Goal: Information Seeking & Learning: Learn about a topic

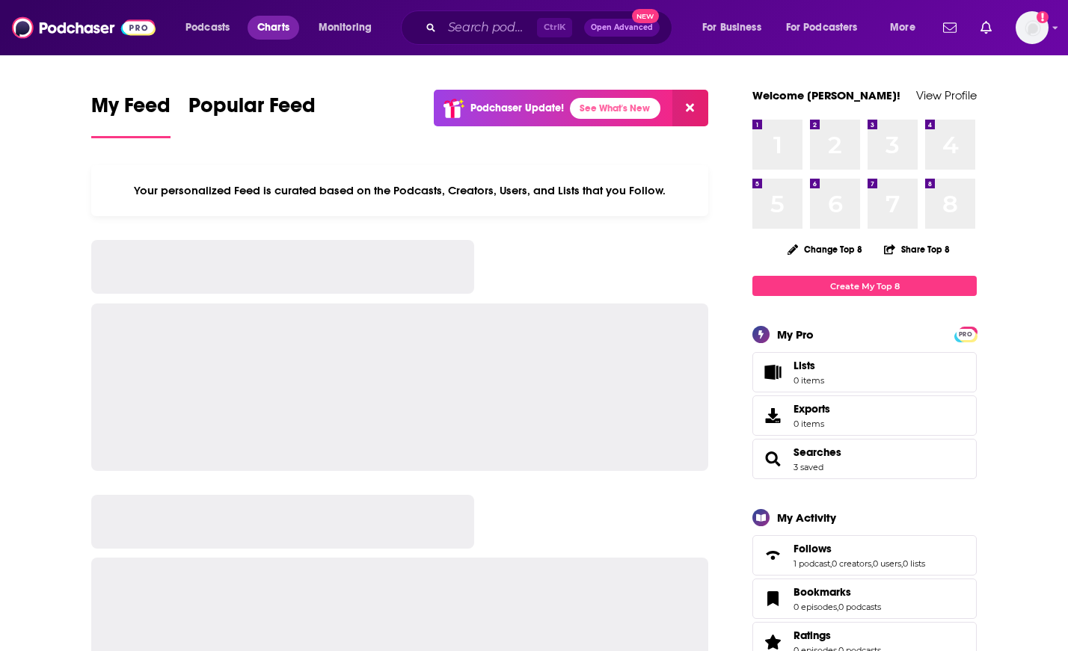
click at [271, 24] on span "Charts" at bounding box center [273, 27] width 32 height 21
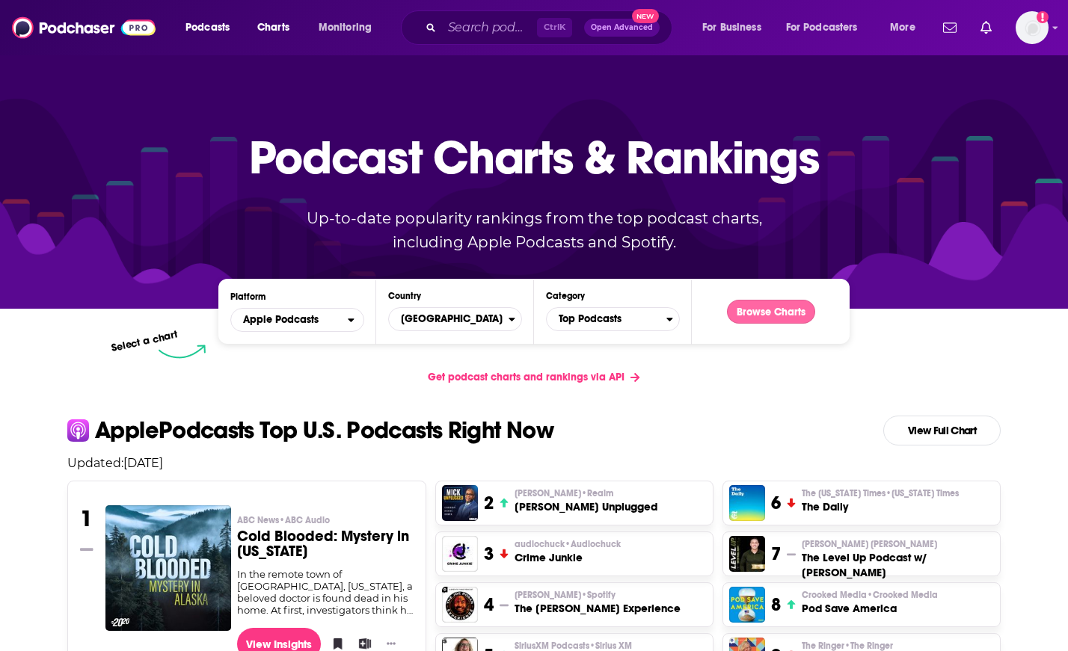
click at [765, 313] on button "Browse Charts" at bounding box center [771, 312] width 88 height 24
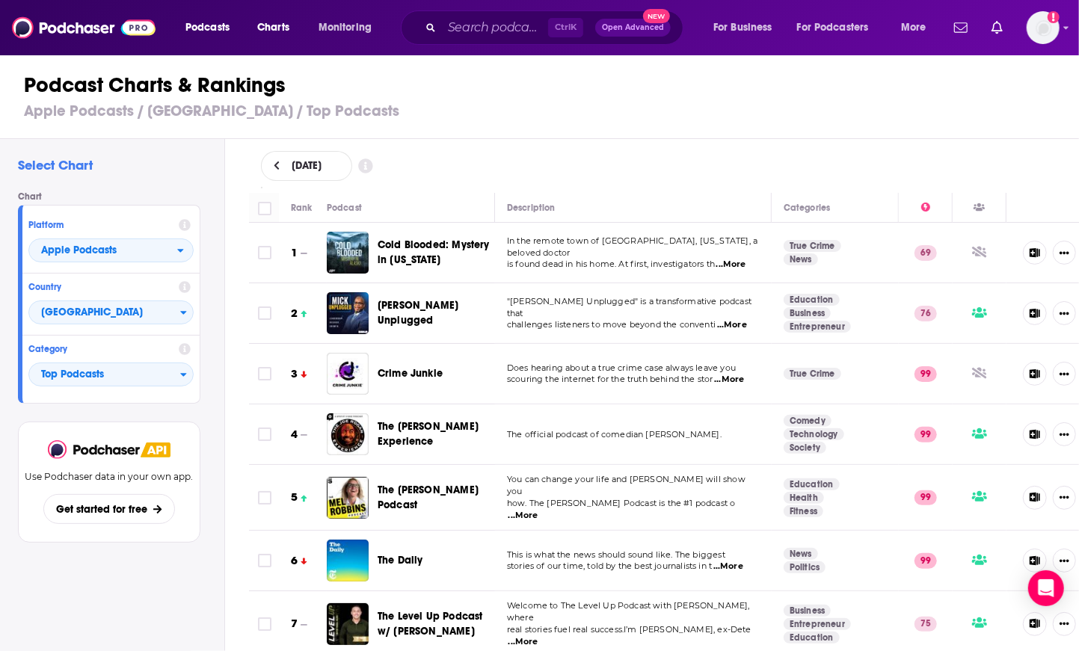
click at [1040, 101] on div "Podcast Charts & Rankings Apple Podcasts / [GEOGRAPHIC_DATA] / Top Podcasts" at bounding box center [546, 96] width 1092 height 85
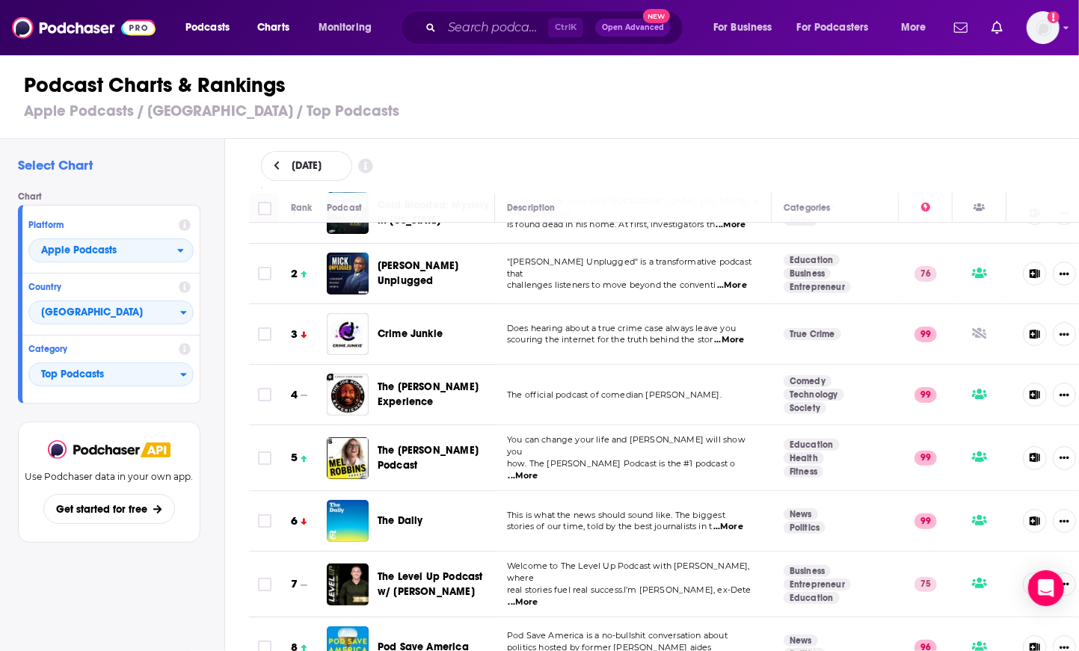
scroll to position [153, 0]
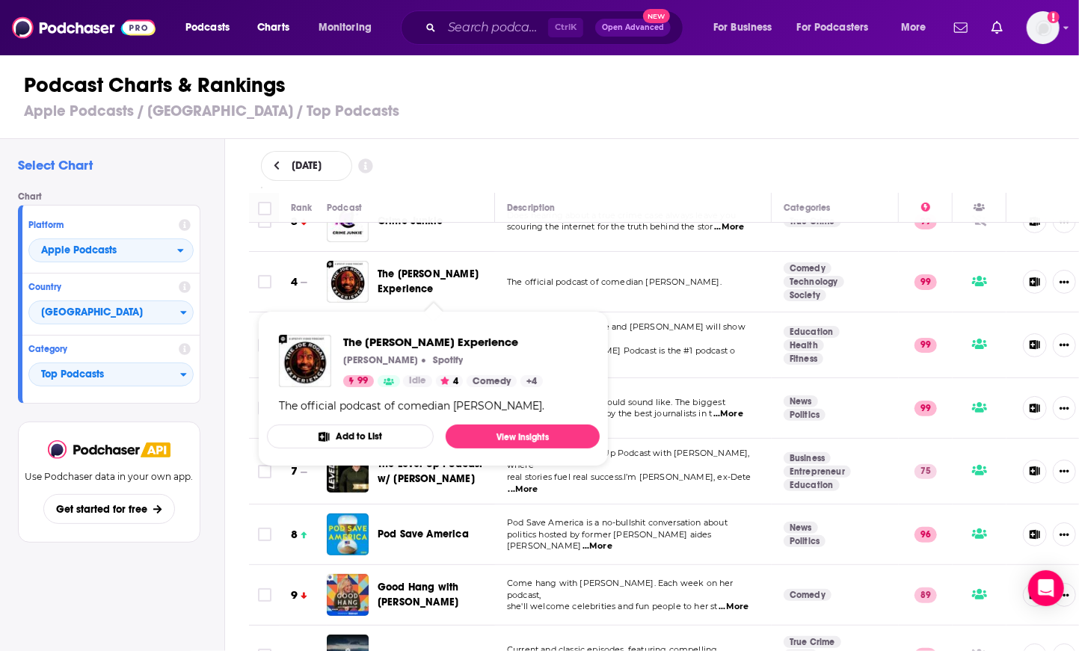
drag, startPoint x: 473, startPoint y: 402, endPoint x: 826, endPoint y: 124, distance: 449.9
click at [826, 124] on div "Podcast Charts & Rankings Apple Podcasts / [GEOGRAPHIC_DATA] / Top Podcasts" at bounding box center [546, 96] width 1092 height 85
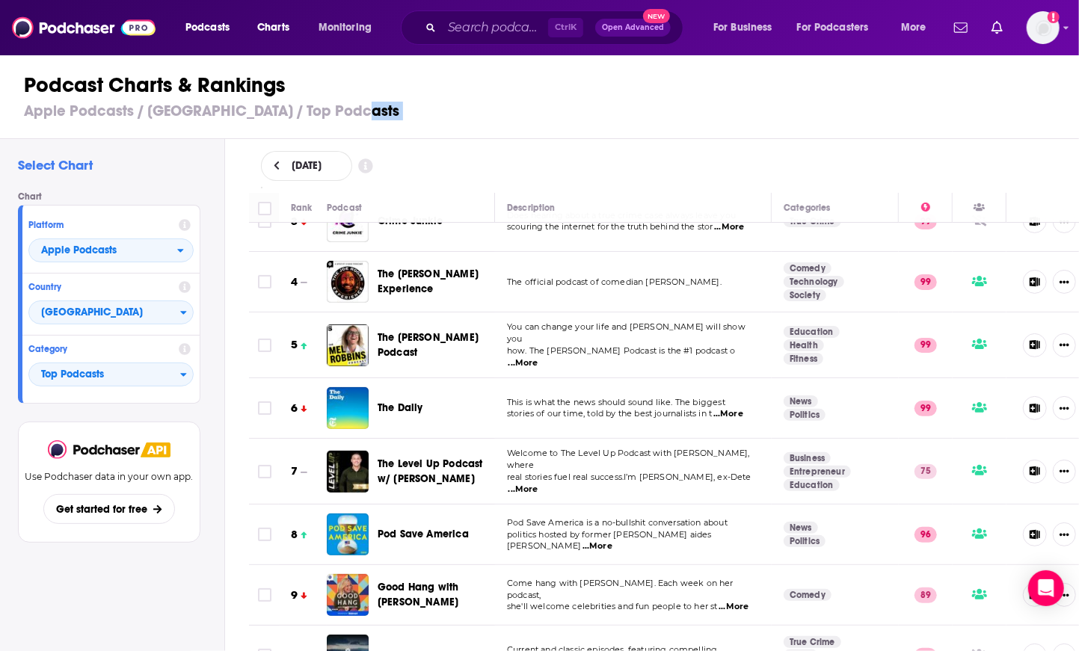
click at [826, 124] on div "Podcast Charts & Rankings Apple Podcasts / [GEOGRAPHIC_DATA] / Top Podcasts" at bounding box center [546, 96] width 1092 height 85
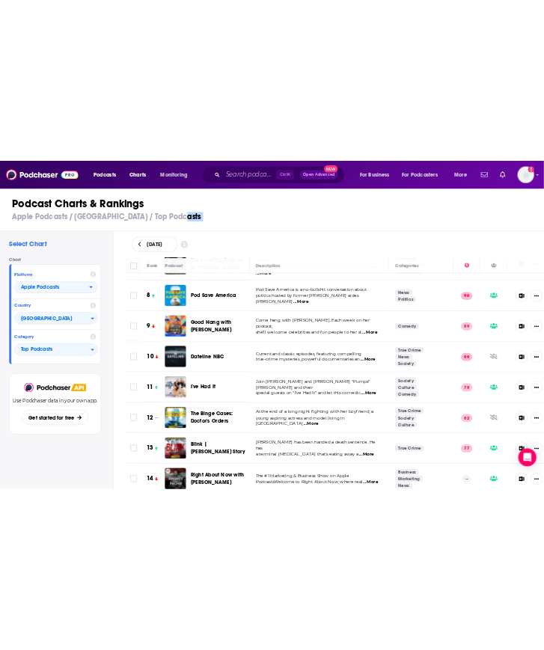
scroll to position [420, 0]
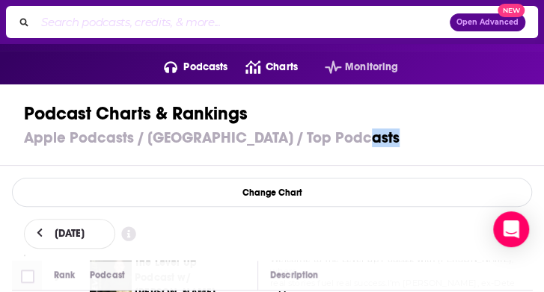
click at [404, 97] on div "Podcast Charts & Rankings Apple Podcasts / [GEOGRAPHIC_DATA] / Top Podcasts" at bounding box center [272, 124] width 544 height 81
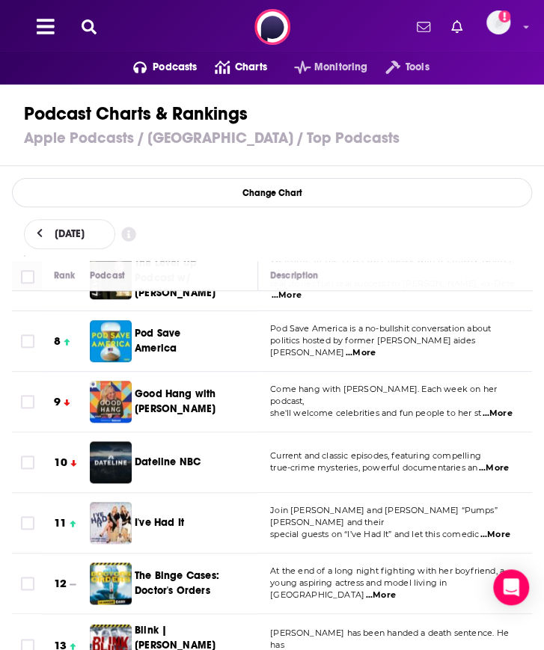
scroll to position [574, 0]
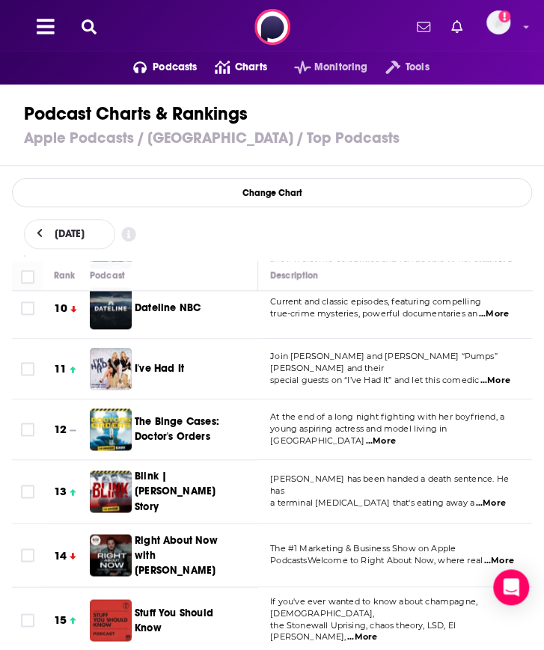
click at [426, 152] on div "Podcast Charts & Rankings Apple Podcasts / [GEOGRAPHIC_DATA] / Top Podcasts" at bounding box center [272, 124] width 544 height 81
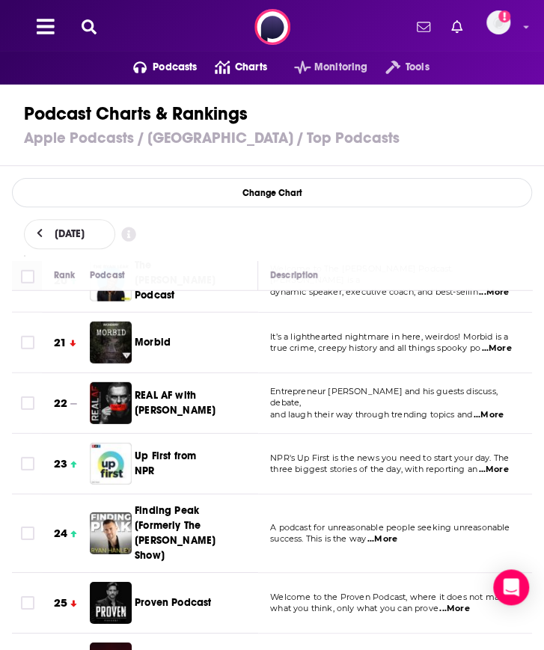
scroll to position [1301, 0]
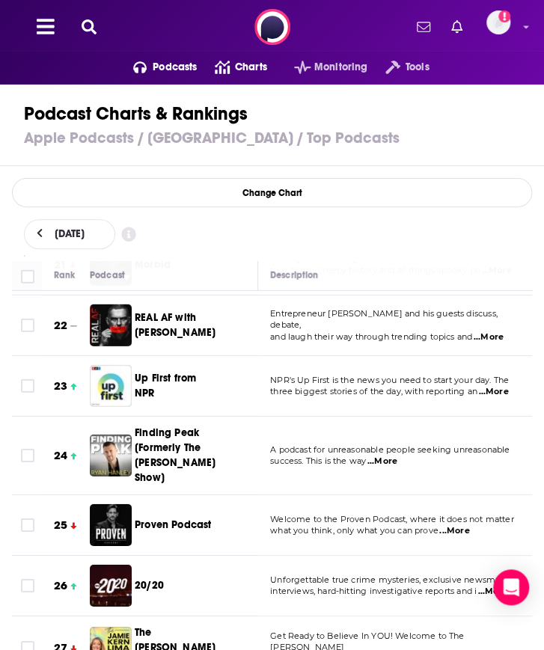
click at [311, 230] on div "[DATE]" at bounding box center [272, 234] width 496 height 30
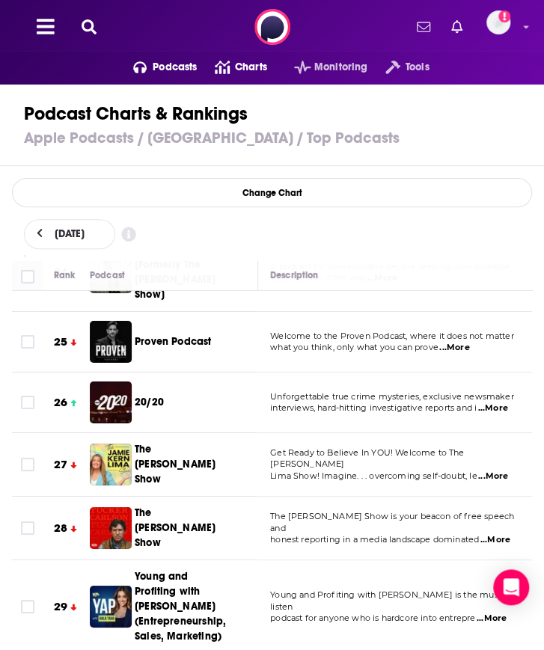
scroll to position [1505, 0]
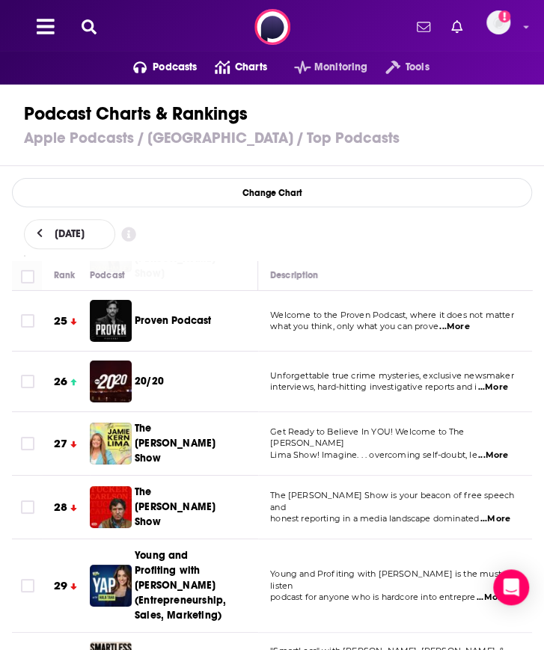
click at [396, 122] on h1 "Podcast Charts & Rankings" at bounding box center [272, 113] width 496 height 23
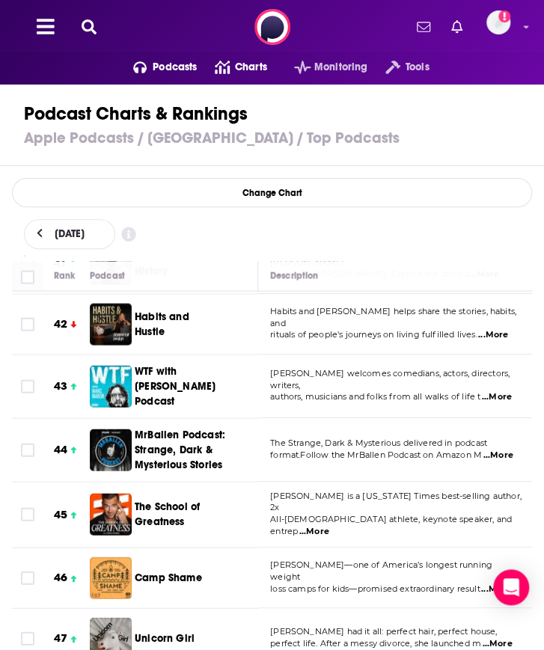
scroll to position [2642, 0]
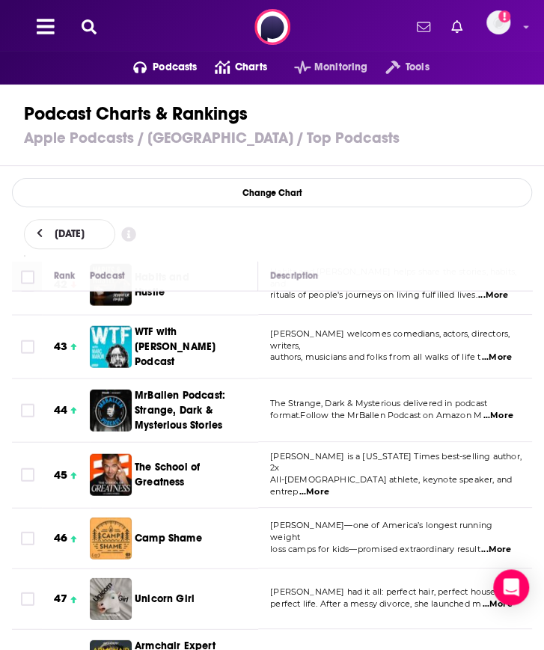
click at [380, 213] on div "[DATE]" at bounding box center [272, 234] width 544 height 54
drag, startPoint x: 372, startPoint y: 188, endPoint x: 118, endPoint y: 358, distance: 306.1
click at [118, 358] on div "Select Chart Chart Platform Apple Podcasts Country [GEOGRAPHIC_DATA] Category T…" at bounding box center [272, 424] width 544 height 517
click at [419, 212] on div "[DATE]" at bounding box center [272, 234] width 544 height 54
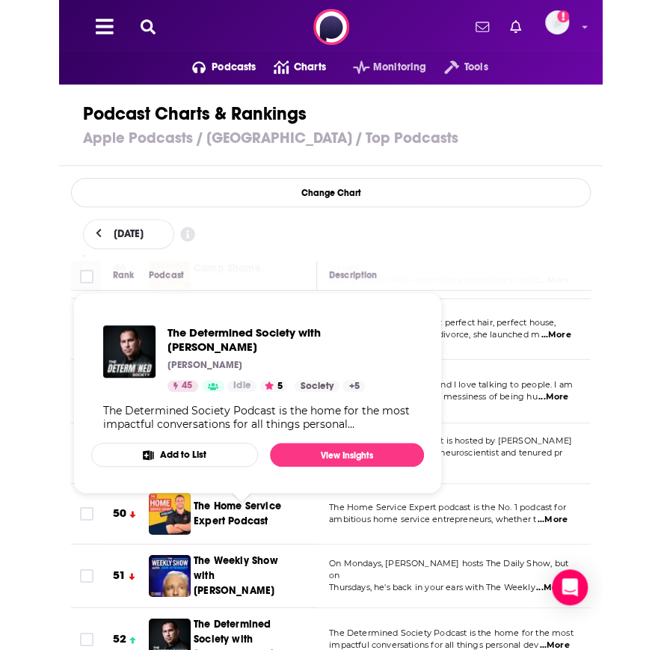
scroll to position [2714, 0]
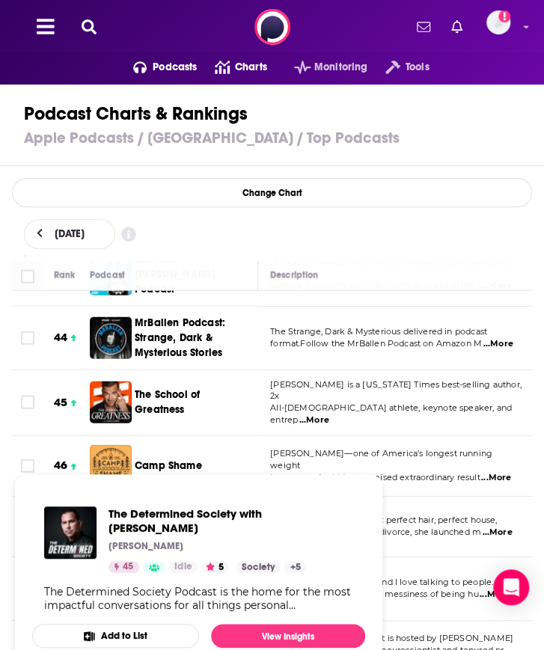
drag, startPoint x: 205, startPoint y: 498, endPoint x: 203, endPoint y: 490, distance: 7.8
click at [205, 498] on div "The Determined Society with [PERSON_NAME] [PERSON_NAME] 45 Idle 5 Categories So…" at bounding box center [198, 558] width 333 height 129
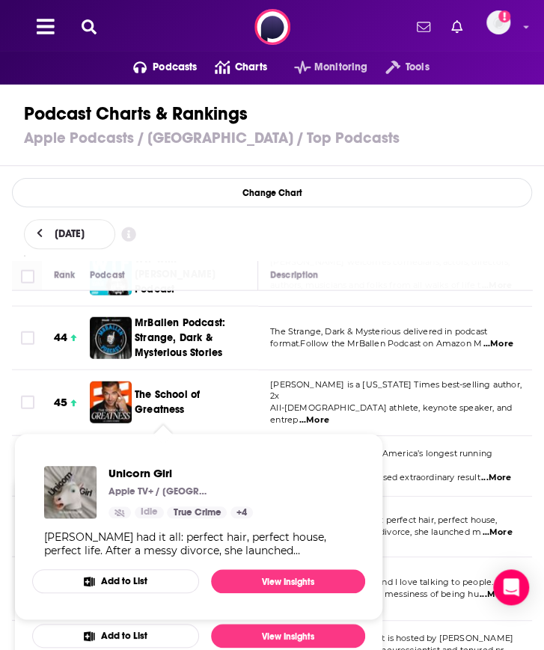
click at [163, 520] on span "Unicorn Girl" at bounding box center [165, 526] width 60 height 13
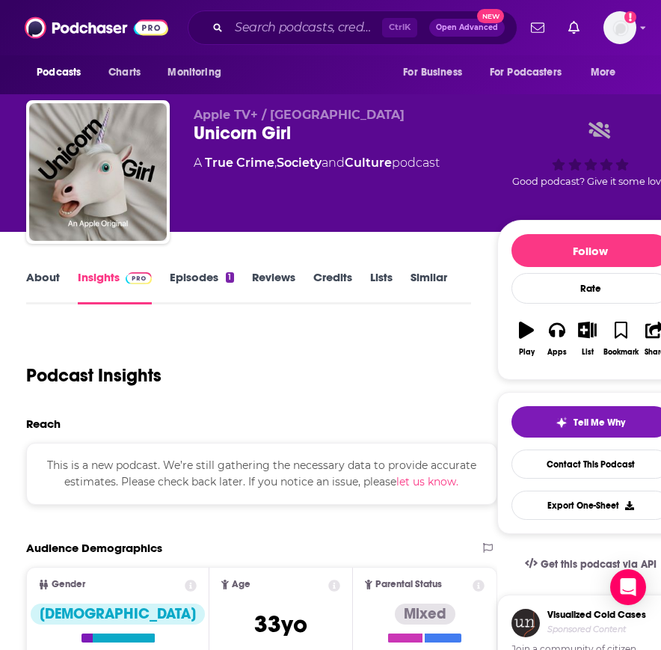
click at [354, 334] on div "Podcast Insights" at bounding box center [242, 366] width 432 height 76
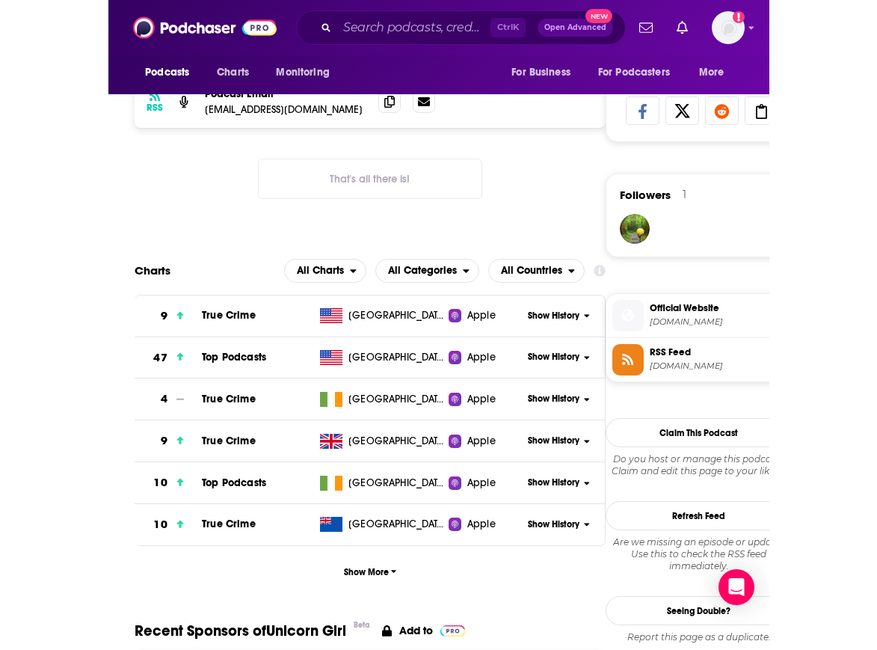
scroll to position [1106, 0]
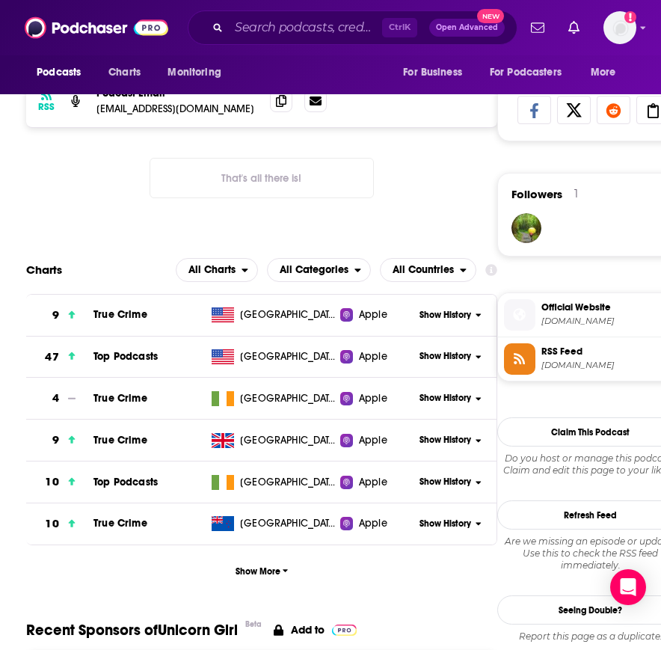
click at [429, 351] on span "Show History" at bounding box center [445, 356] width 52 height 13
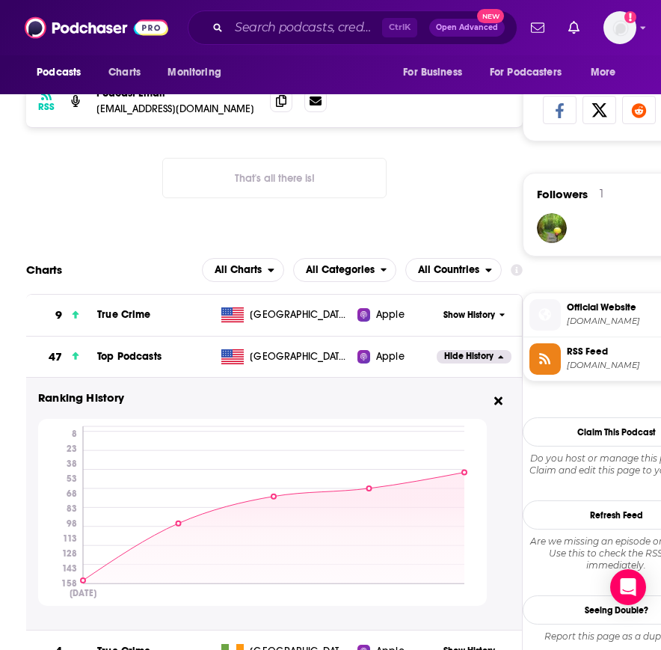
click at [472, 147] on div "RSS Podcast Email [EMAIL_ADDRESS][DOMAIN_NAME] [EMAIL_ADDRESS][DOMAIN_NAME] Tha…" at bounding box center [274, 148] width 496 height 148
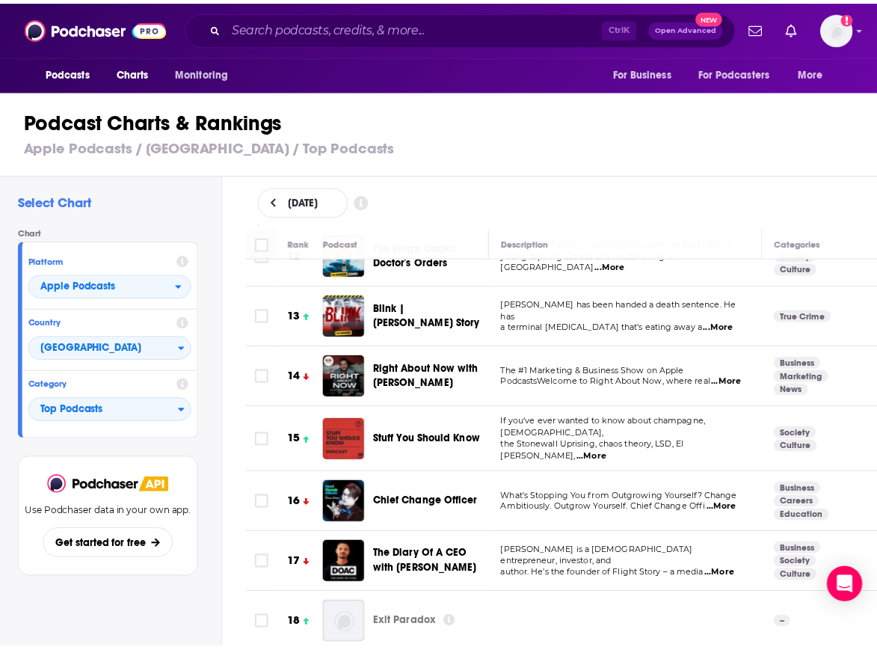
scroll to position [535, 0]
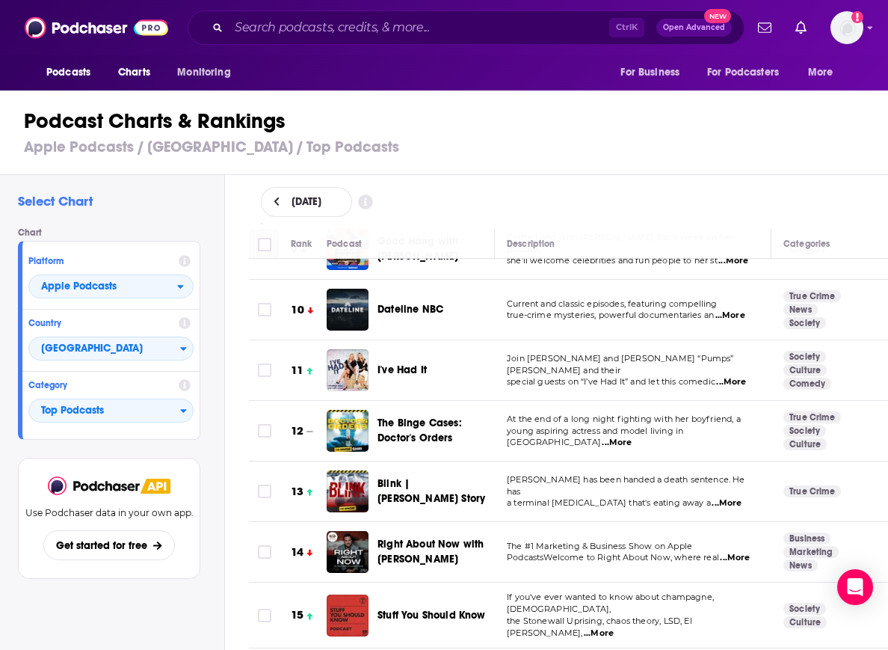
click at [393, 363] on span "I've Had It" at bounding box center [402, 369] width 49 height 13
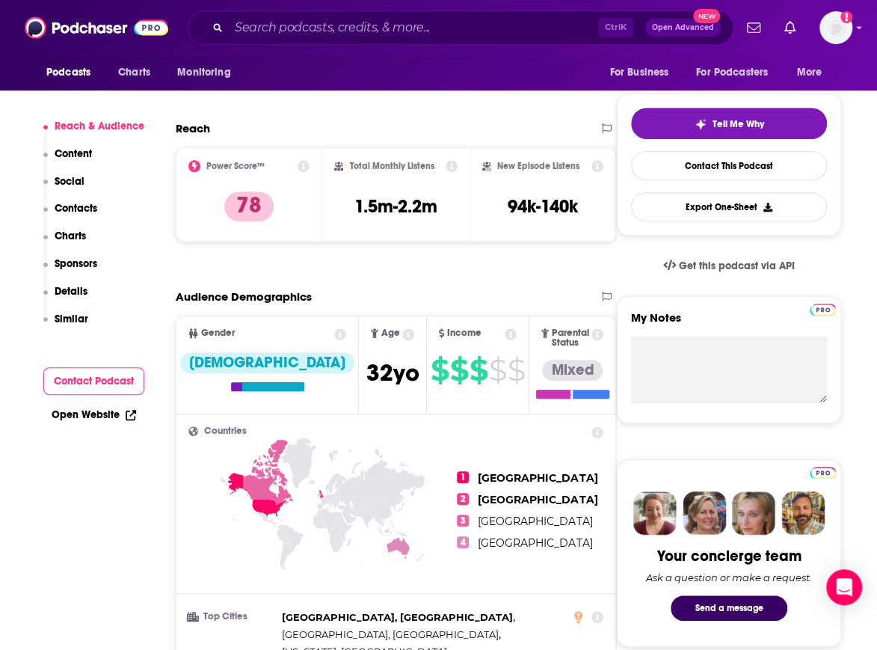
scroll to position [313, 0]
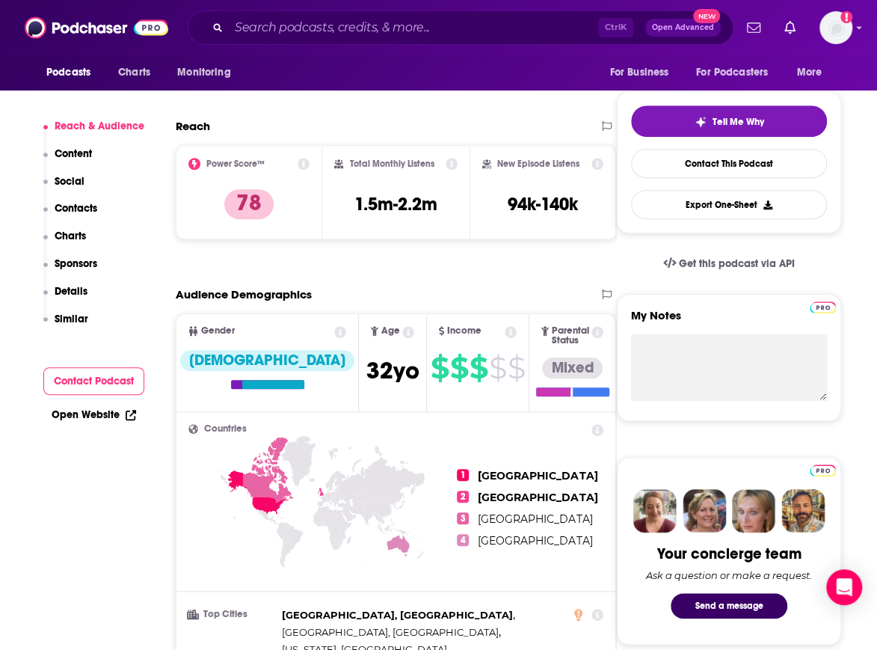
click at [79, 233] on p "Charts" at bounding box center [70, 236] width 31 height 13
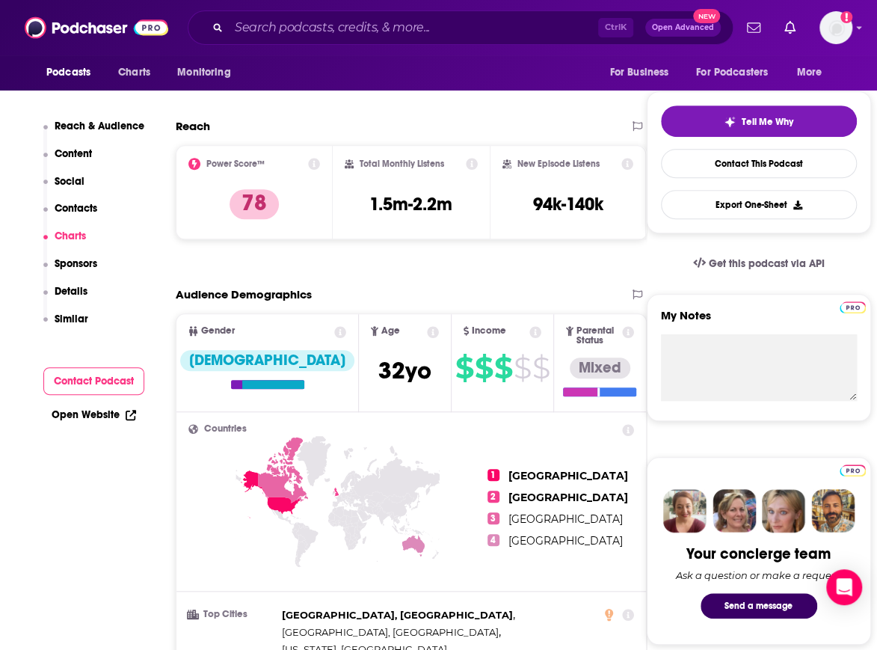
scroll to position [1545, 0]
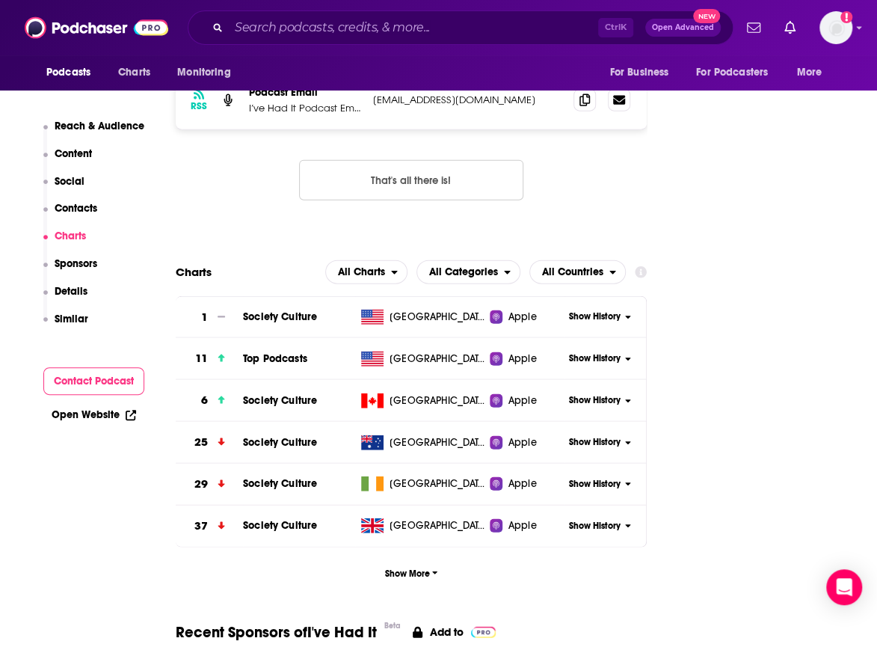
click at [605, 352] on span "Show History" at bounding box center [595, 358] width 52 height 13
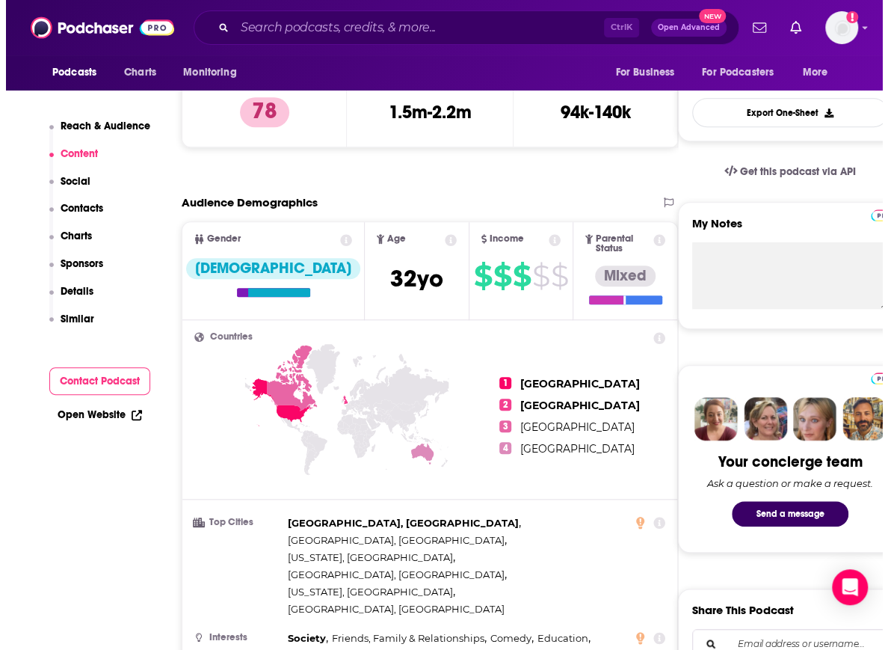
scroll to position [0, 0]
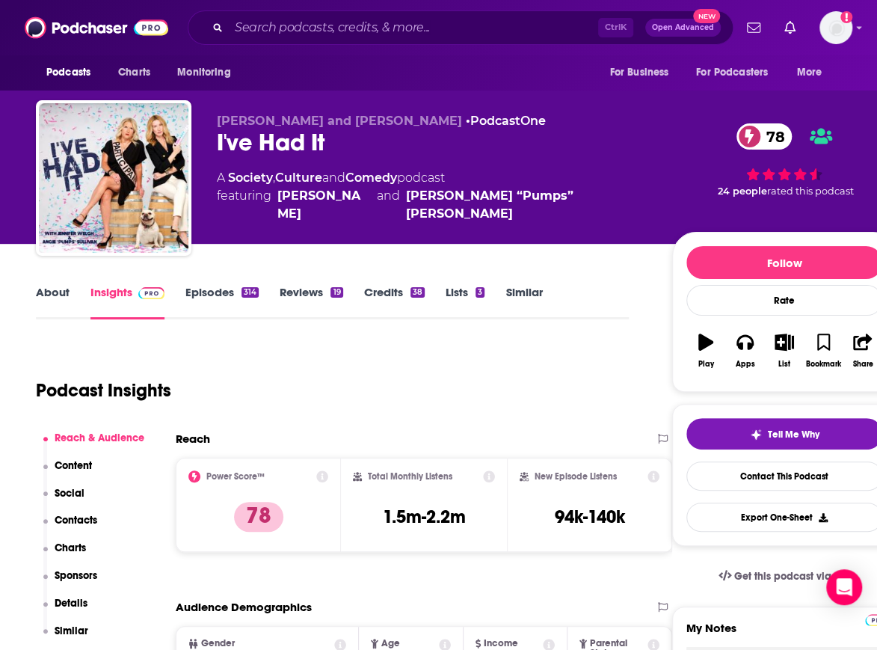
click at [370, 111] on div "[PERSON_NAME] and [PERSON_NAME] • PodcastOne I've Had It 78 A Society , Culture…" at bounding box center [466, 180] width 861 height 161
click at [260, 139] on div "I've Had It 78" at bounding box center [432, 142] width 431 height 29
copy div "I've Had It 78"
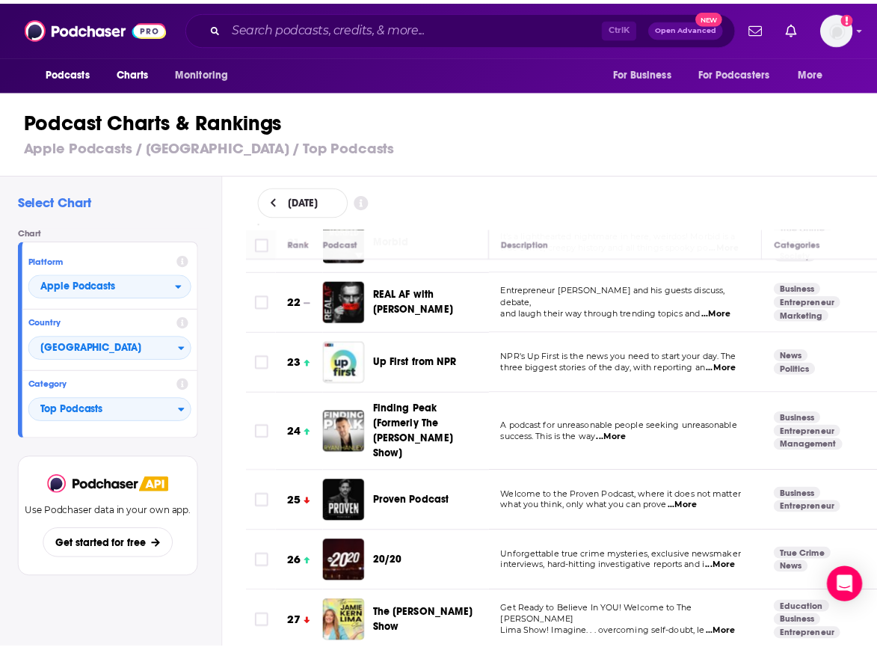
scroll to position [1341, 0]
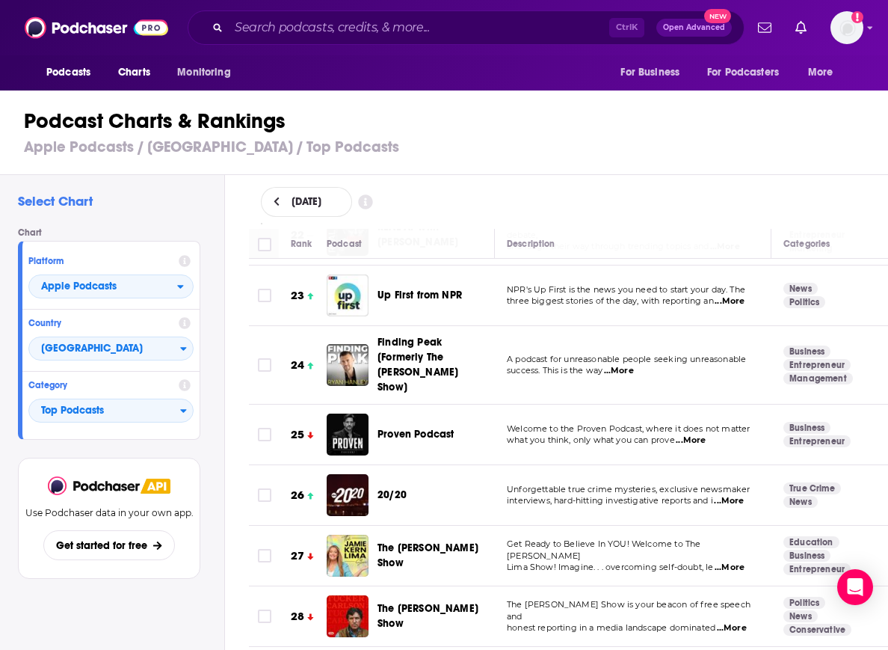
click at [410, 336] on span "Finding Peak [Formerly The [PERSON_NAME] Show]" at bounding box center [418, 365] width 81 height 58
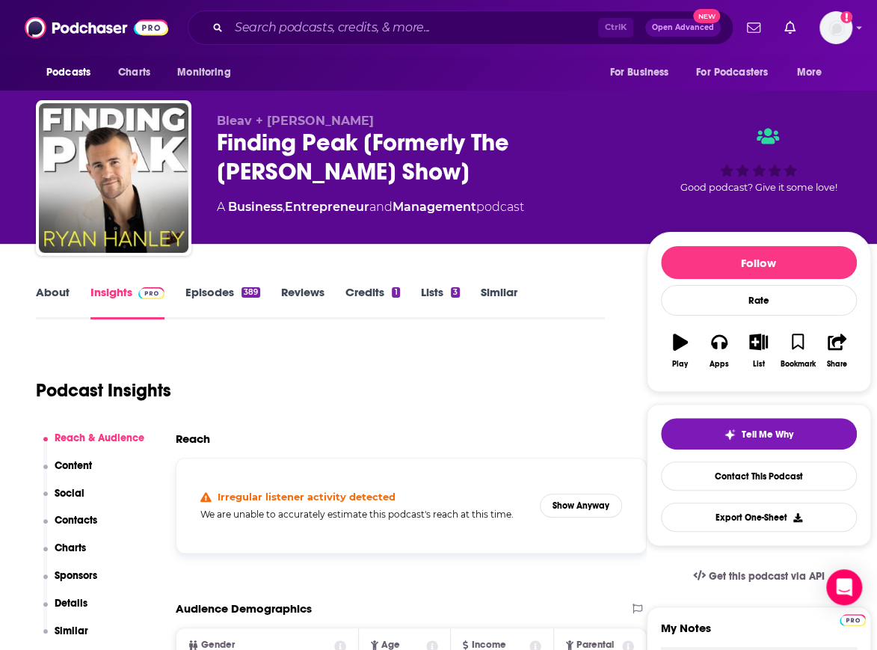
click at [81, 547] on p "Charts" at bounding box center [70, 547] width 31 height 13
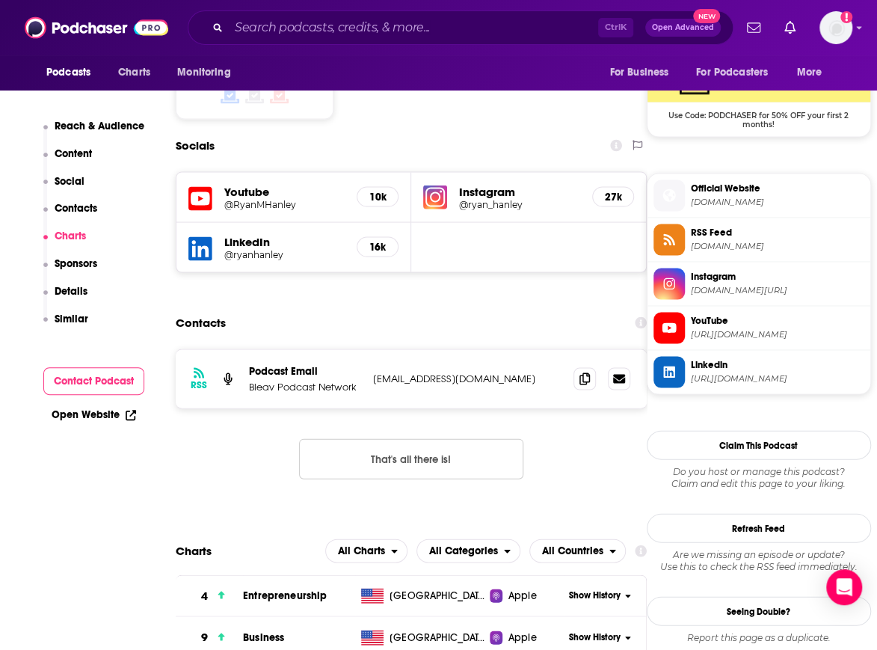
scroll to position [1496, 0]
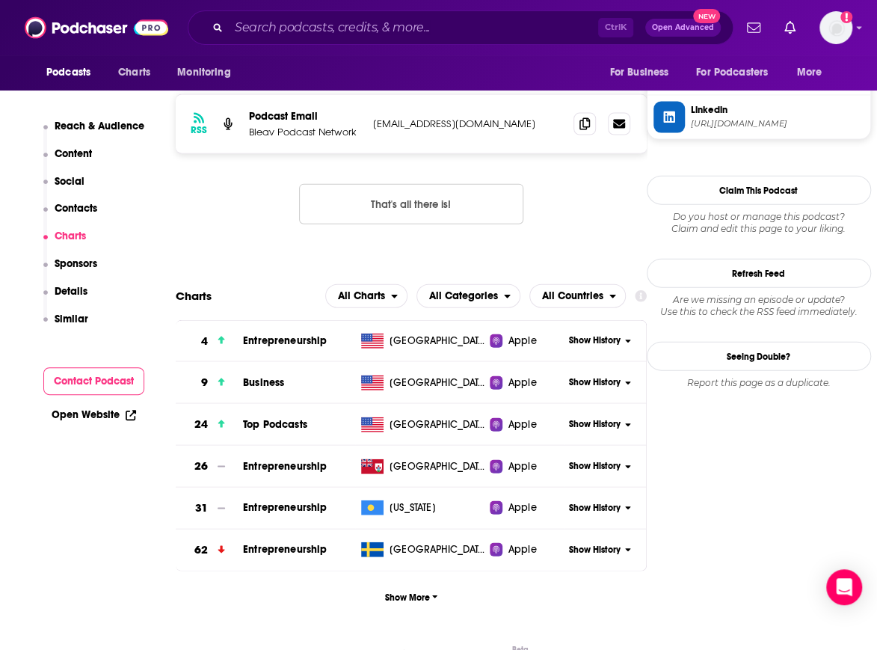
click at [591, 418] on span "Show History" at bounding box center [595, 424] width 52 height 13
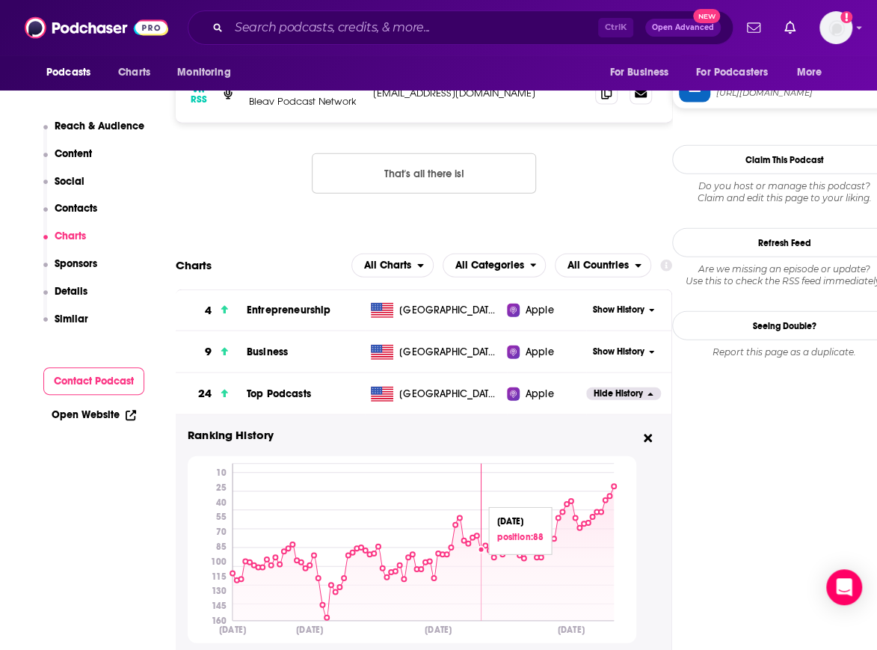
scroll to position [1527, 0]
click at [138, 73] on span "Charts" at bounding box center [134, 72] width 32 height 21
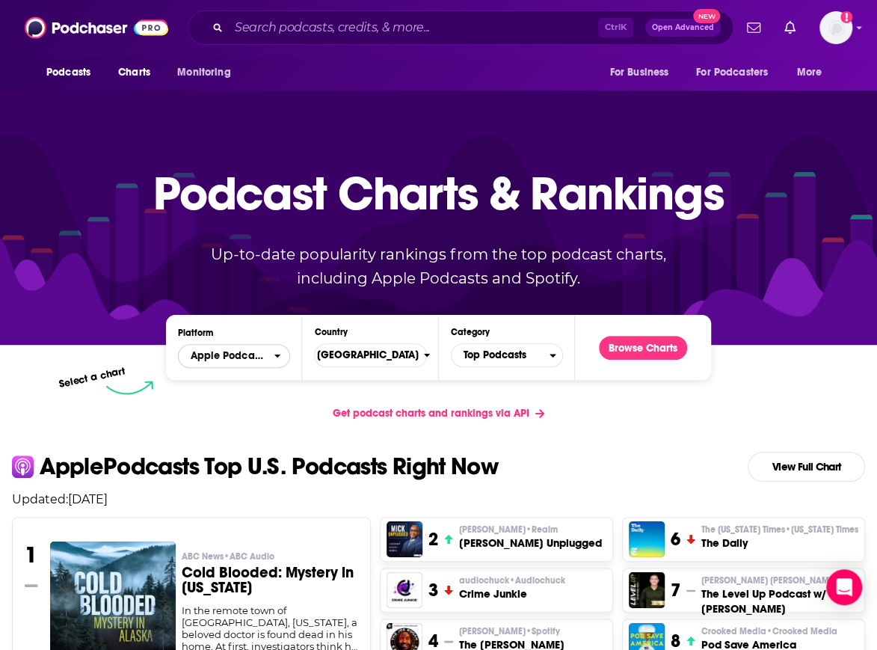
click at [274, 364] on span "Apple Podcasts" at bounding box center [226, 355] width 95 height 25
click at [253, 411] on div "Apple Podcasts Spotify" at bounding box center [234, 392] width 112 height 49
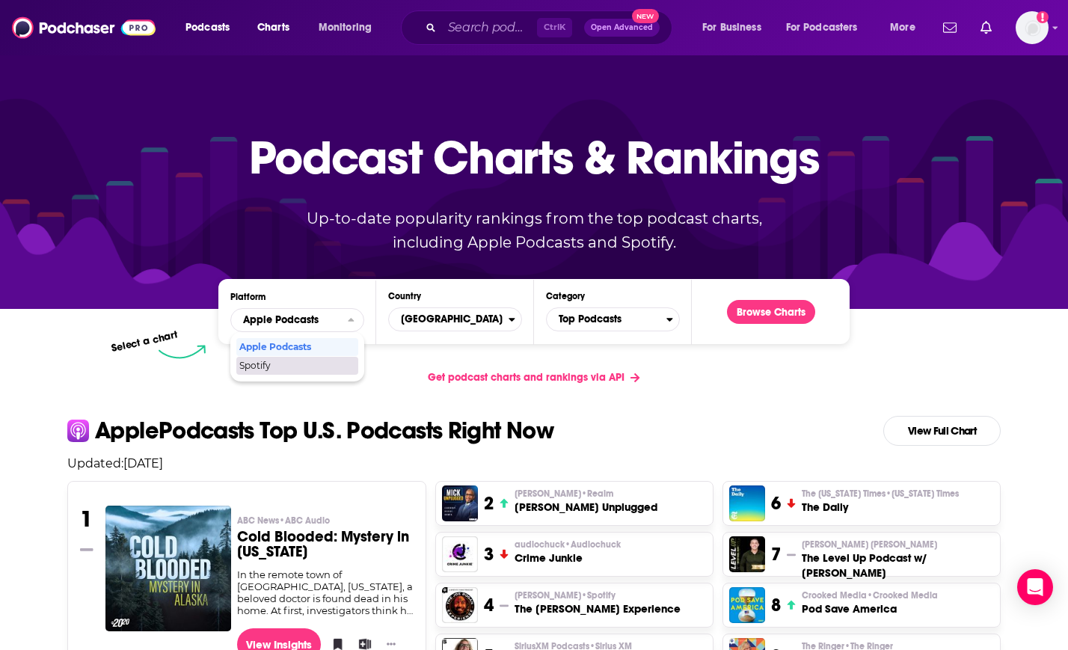
click at [310, 366] on span "Spotify" at bounding box center [296, 365] width 114 height 9
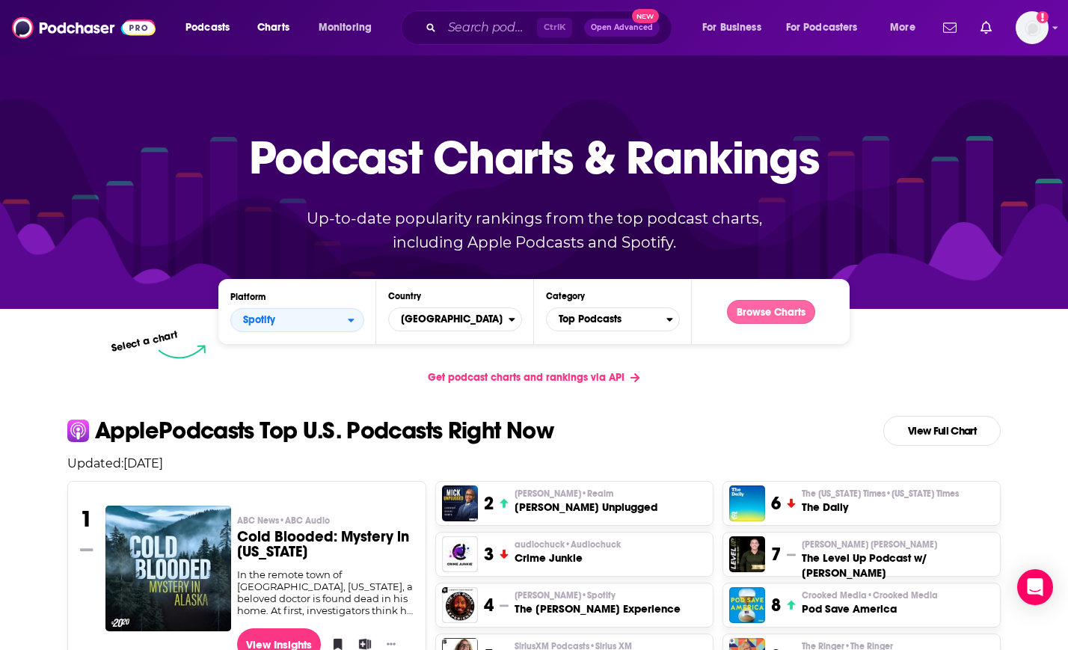
click at [802, 318] on button "Browse Charts" at bounding box center [771, 312] width 88 height 24
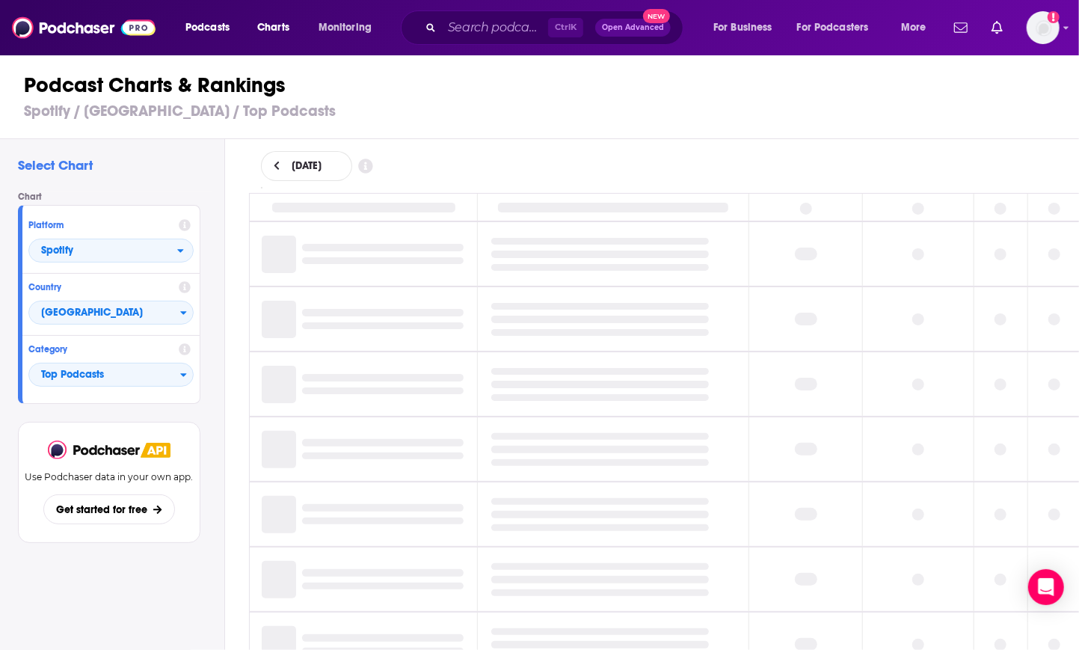
click at [327, 90] on h1 "Podcast Charts & Rankings" at bounding box center [546, 85] width 1044 height 27
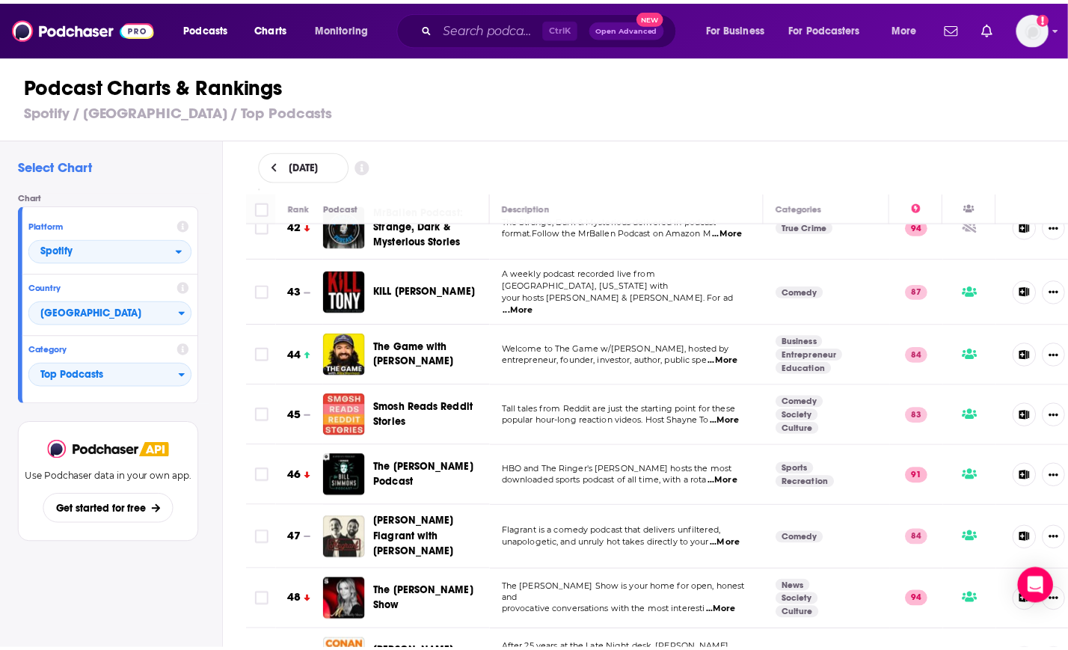
scroll to position [2539, 0]
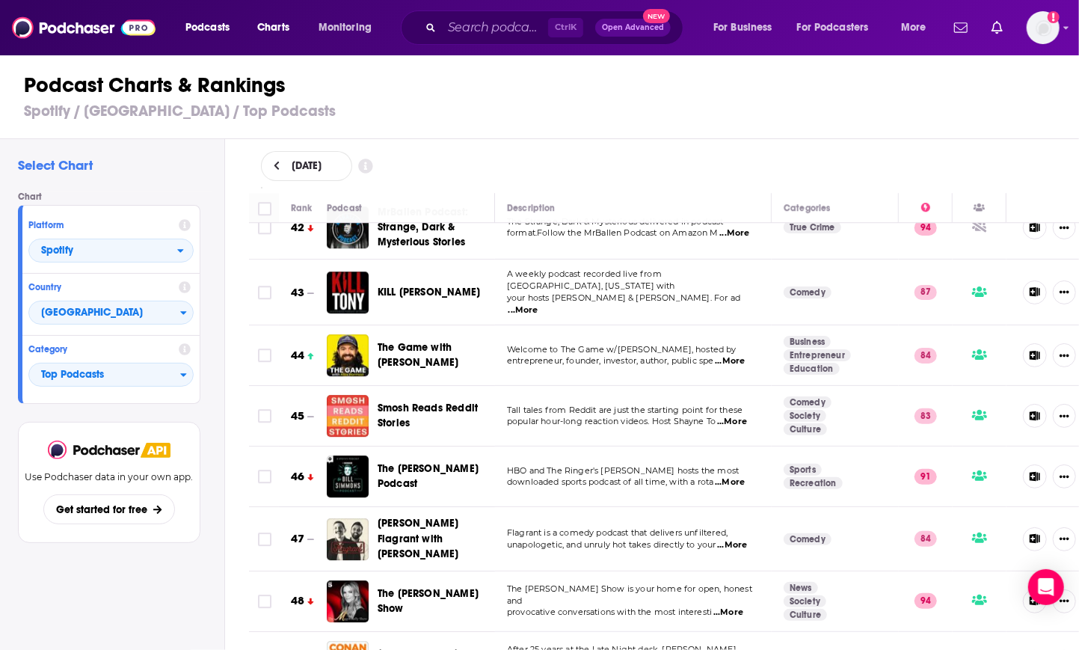
click at [405, 341] on span "The Game with [PERSON_NAME]" at bounding box center [418, 355] width 81 height 28
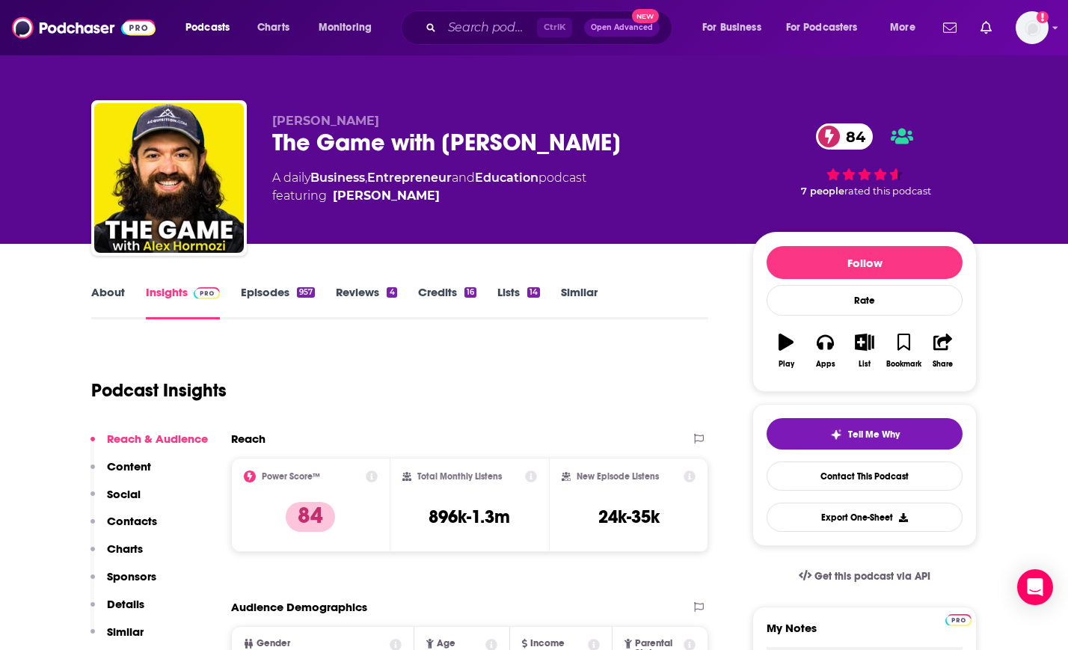
click at [128, 551] on p "Charts" at bounding box center [125, 548] width 36 height 14
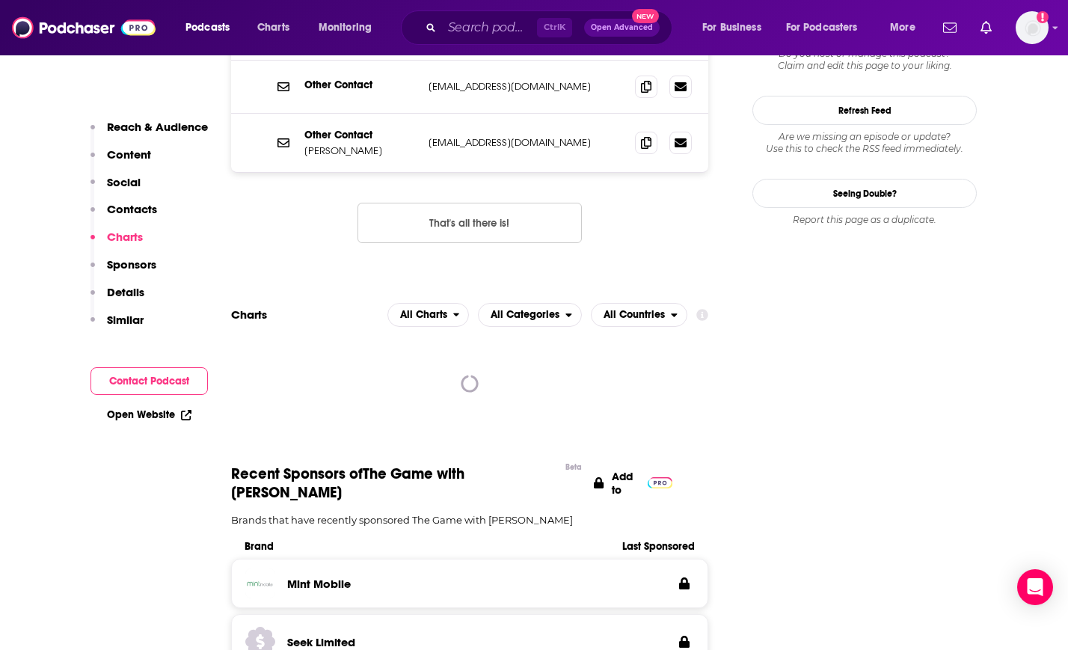
scroll to position [1746, 0]
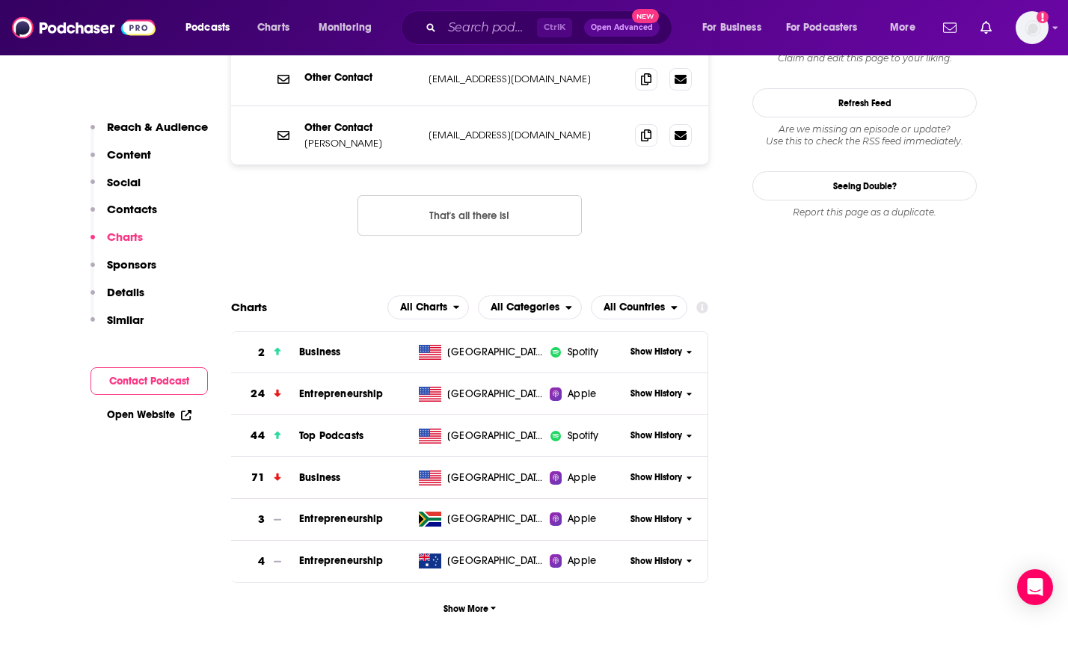
click at [644, 429] on span "Show History" at bounding box center [656, 435] width 52 height 13
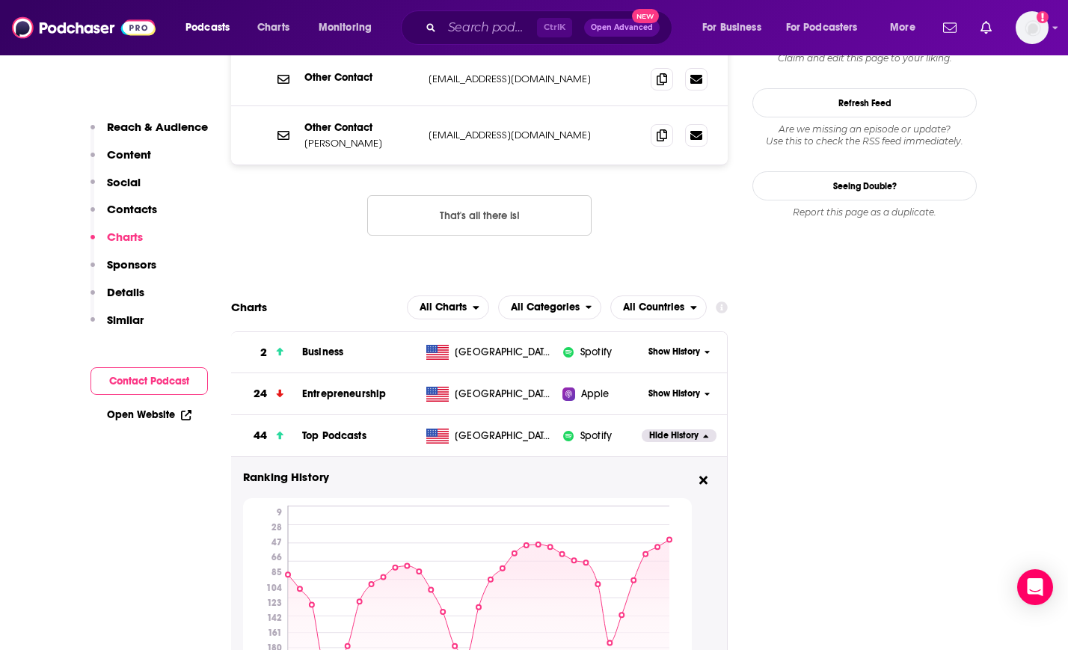
click at [271, 159] on div "RSS Podcast Email [PERSON_NAME] [EMAIL_ADDRESS][DOMAIN_NAME] [EMAIL_ADDRESS][DO…" at bounding box center [479, 99] width 496 height 319
